Goal: Transaction & Acquisition: Subscribe to service/newsletter

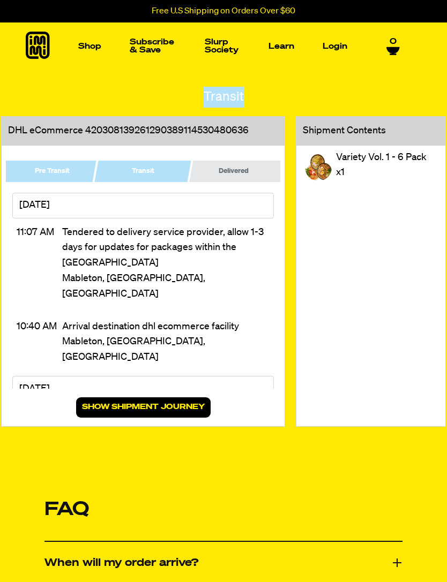
click at [158, 46] on link "Subscribe & Save" at bounding box center [152, 46] width 55 height 25
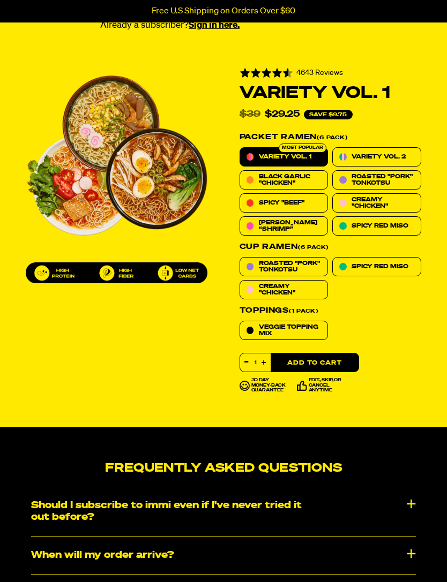
scroll to position [548, 0]
click at [286, 333] on label "Veggie Topping Mix" at bounding box center [283, 330] width 89 height 19
click at [240, 321] on input "Veggie Topping Mix" at bounding box center [239, 321] width 1 height 1
radio input "true"
